Goal: Transaction & Acquisition: Obtain resource

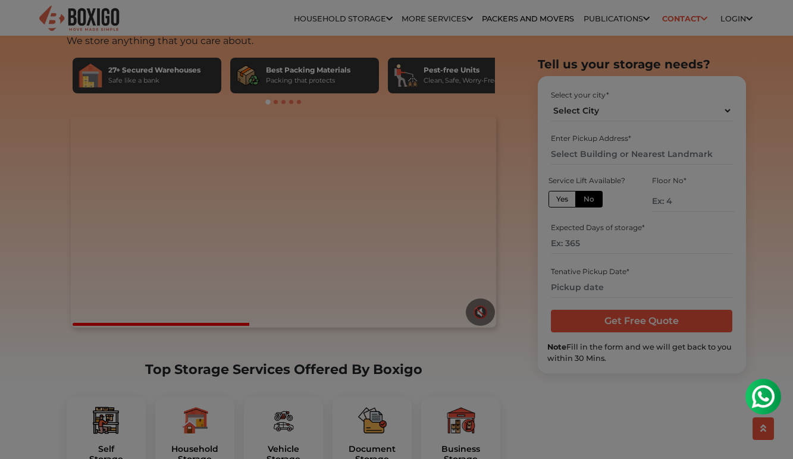
scroll to position [155, 0]
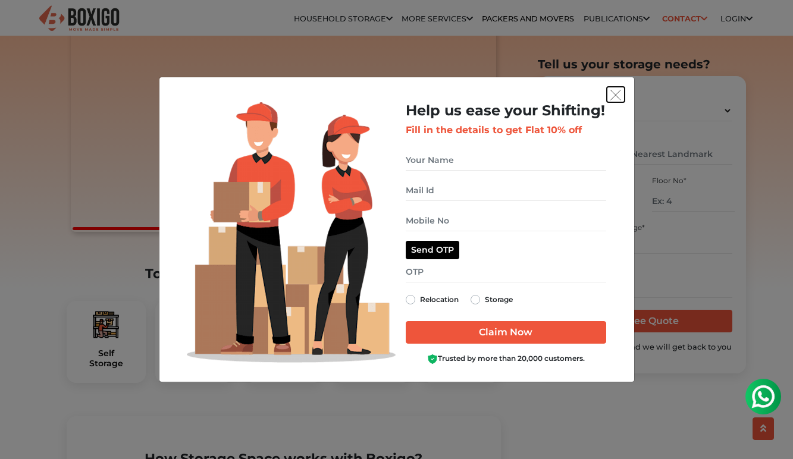
click at [614, 96] on img "get free quote dialog" at bounding box center [615, 95] width 11 height 11
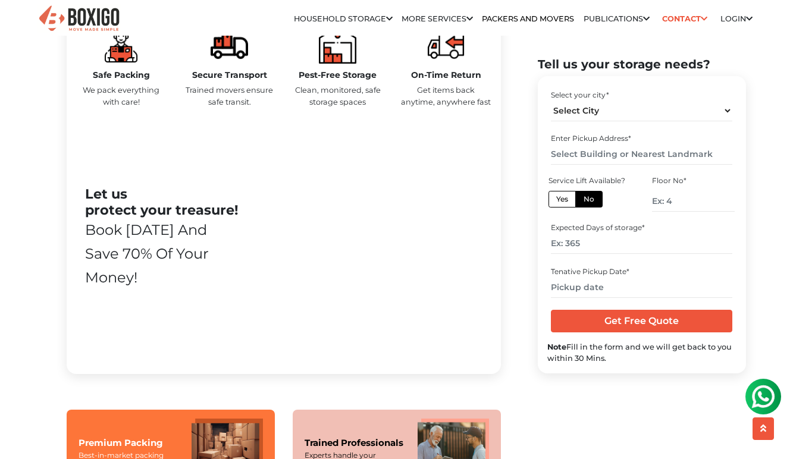
scroll to position [0, 0]
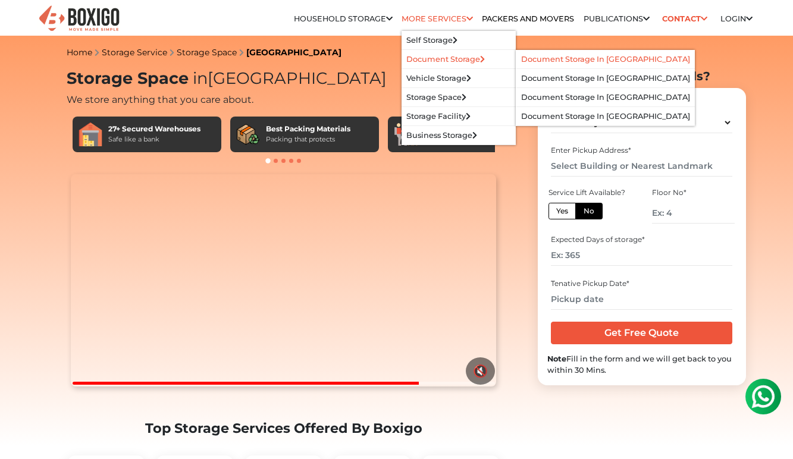
click at [564, 56] on link "Document Storage in [GEOGRAPHIC_DATA]" at bounding box center [605, 59] width 169 height 9
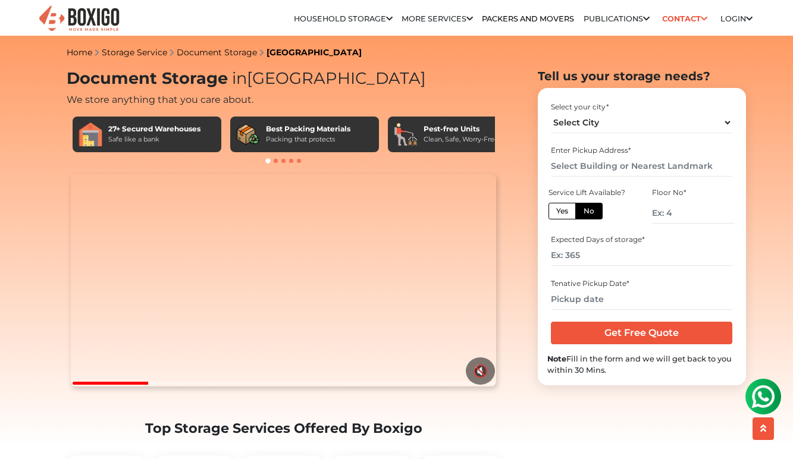
scroll to position [151, 0]
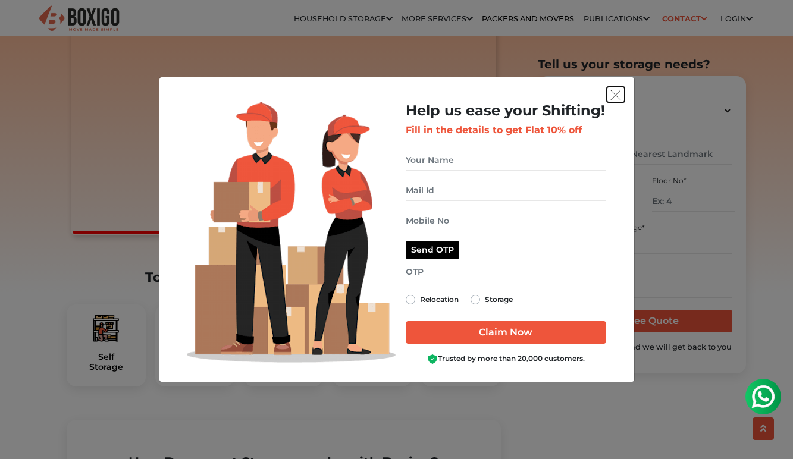
click at [614, 97] on img "get free quote dialog" at bounding box center [615, 95] width 11 height 11
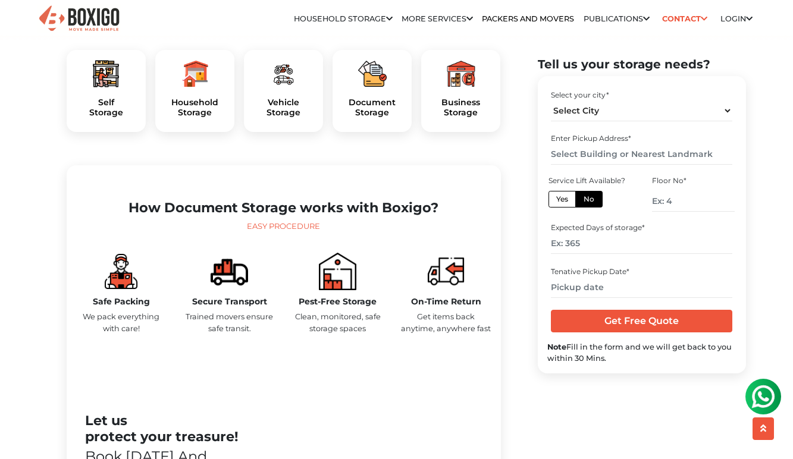
scroll to position [407, 0]
